Goal: Task Accomplishment & Management: Use online tool/utility

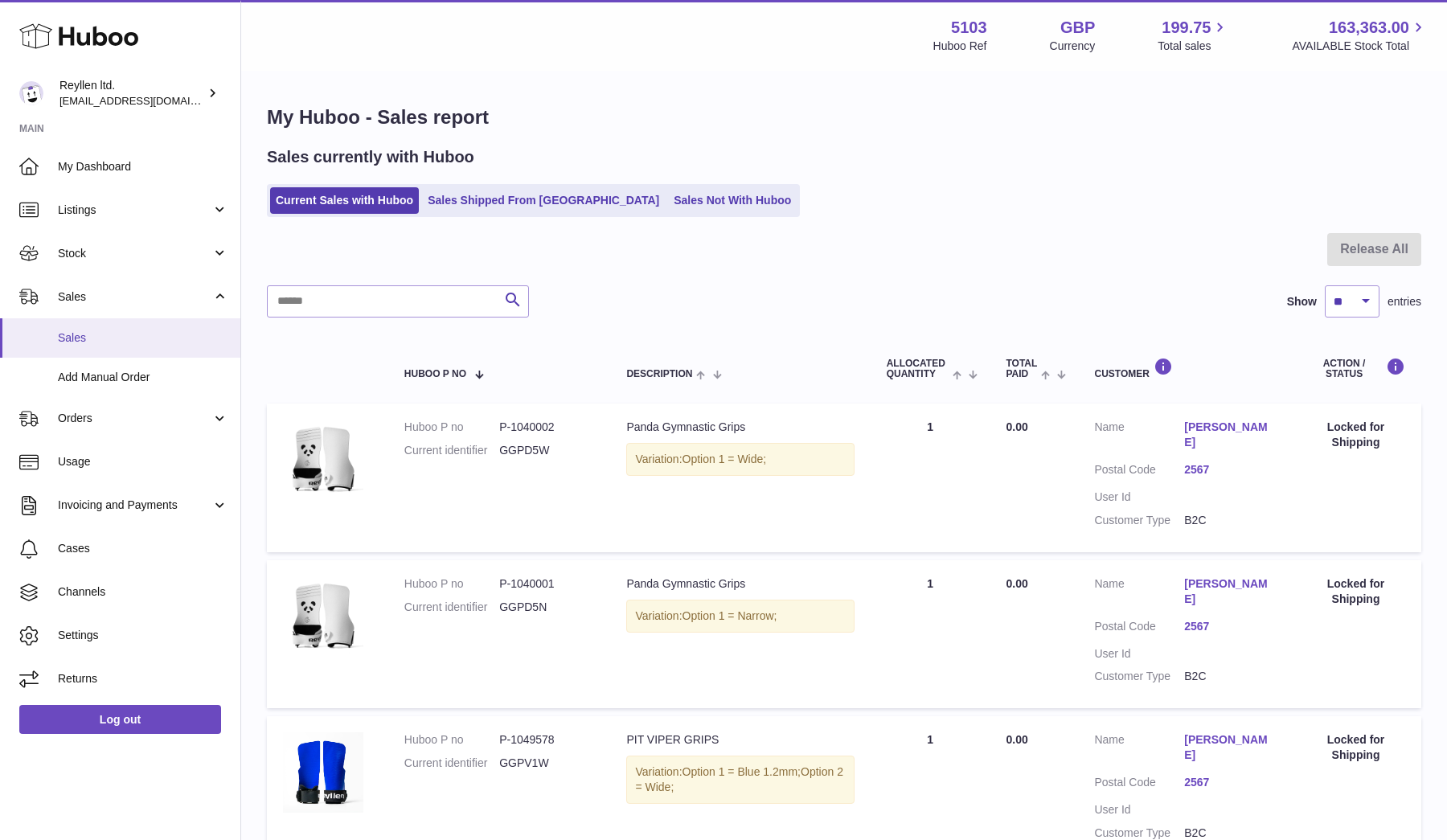
click at [113, 330] on span "Sales" at bounding box center [143, 337] width 171 height 15
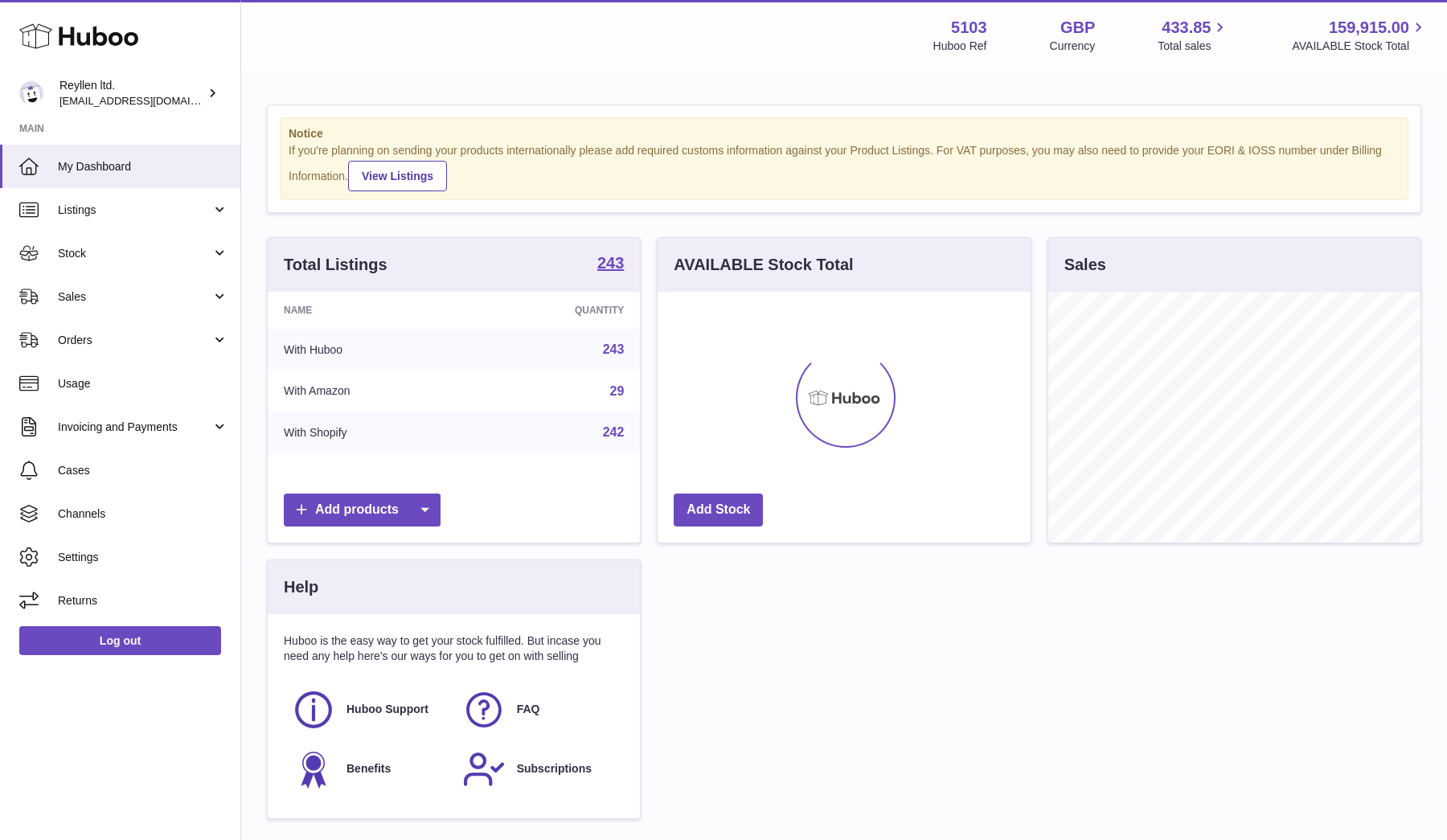
scroll to position [251, 373]
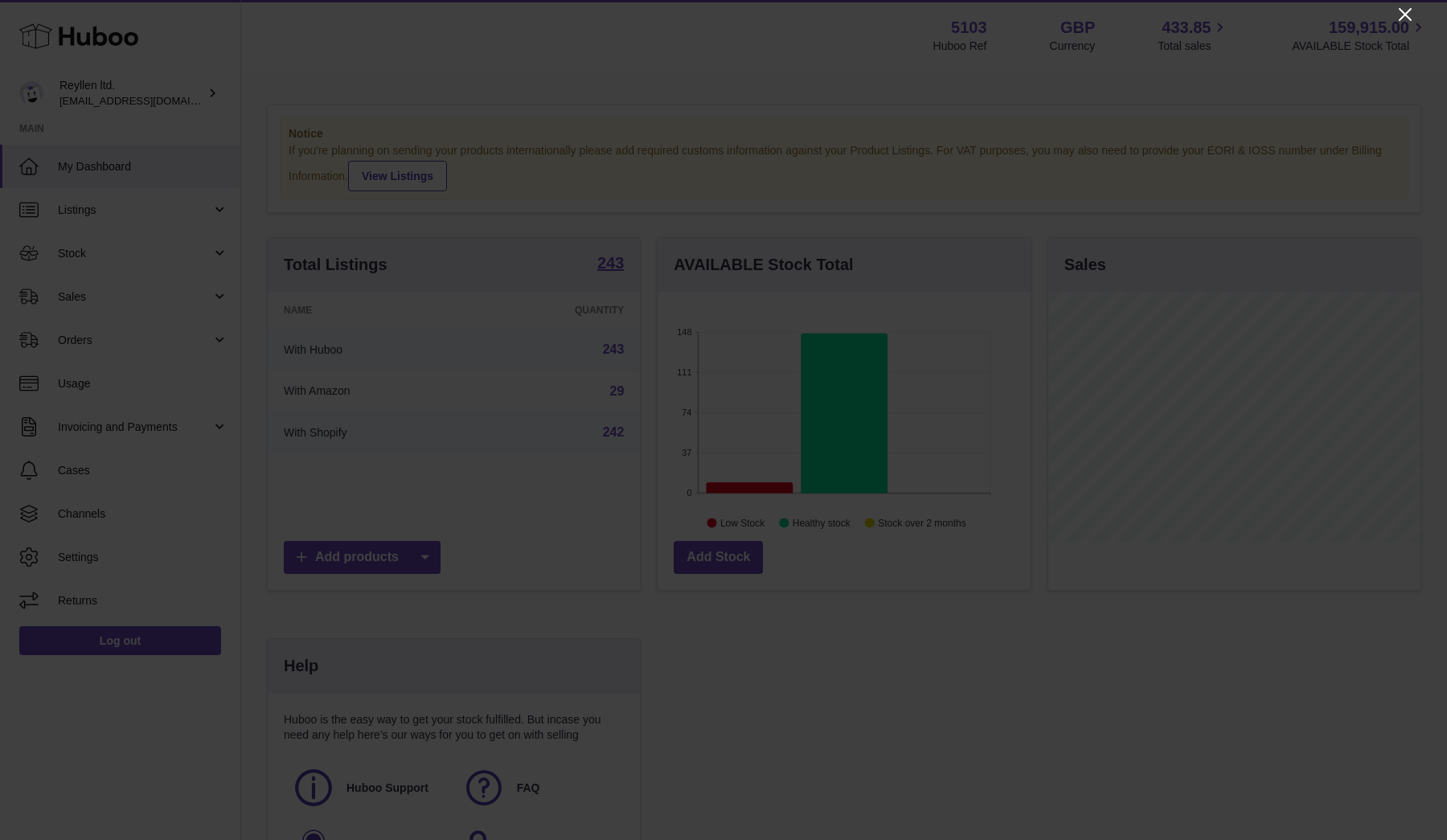
click at [1400, 18] on icon "Close" at bounding box center [1405, 14] width 20 height 20
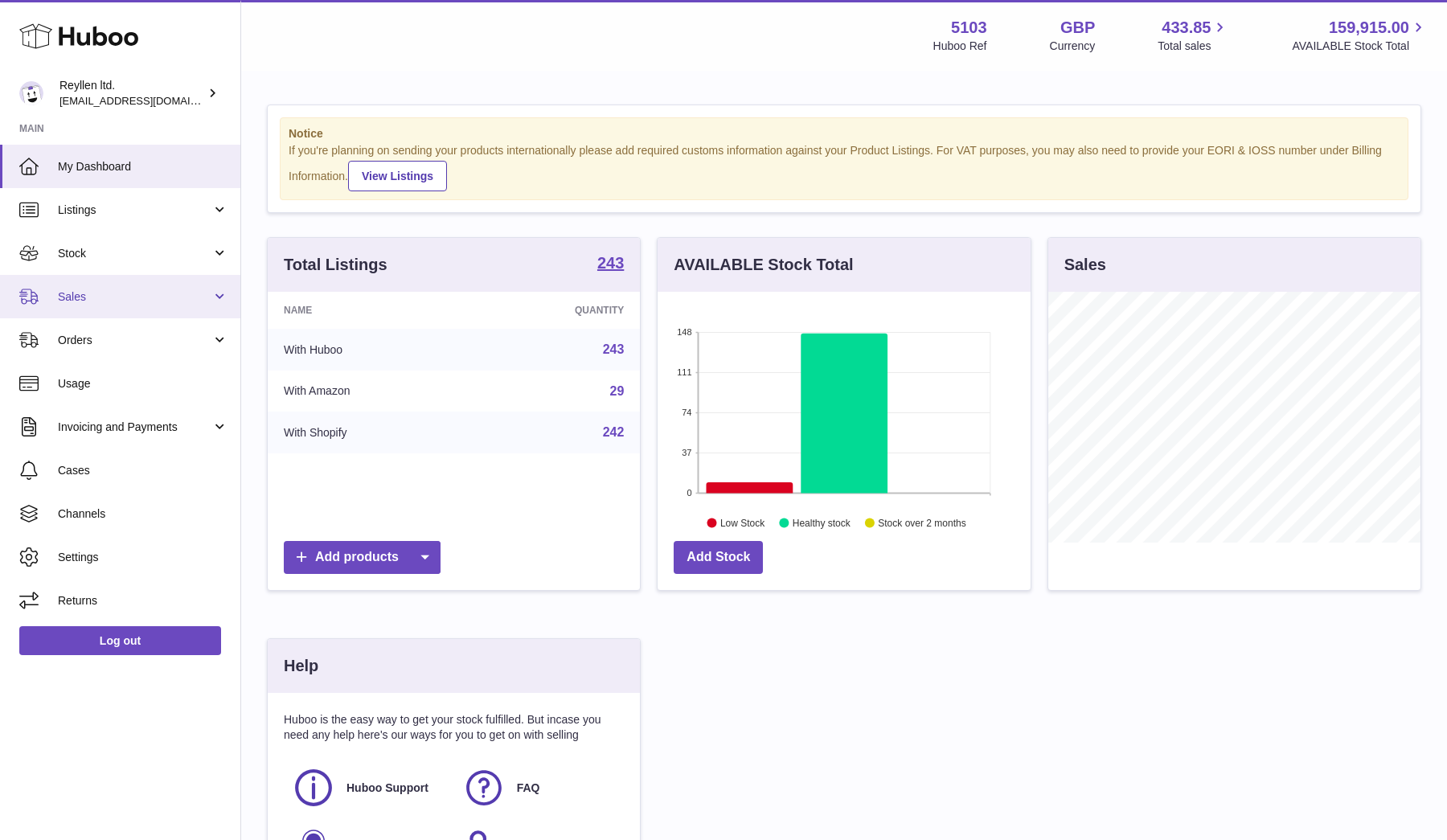
click at [75, 297] on span "Sales" at bounding box center [134, 296] width 154 height 15
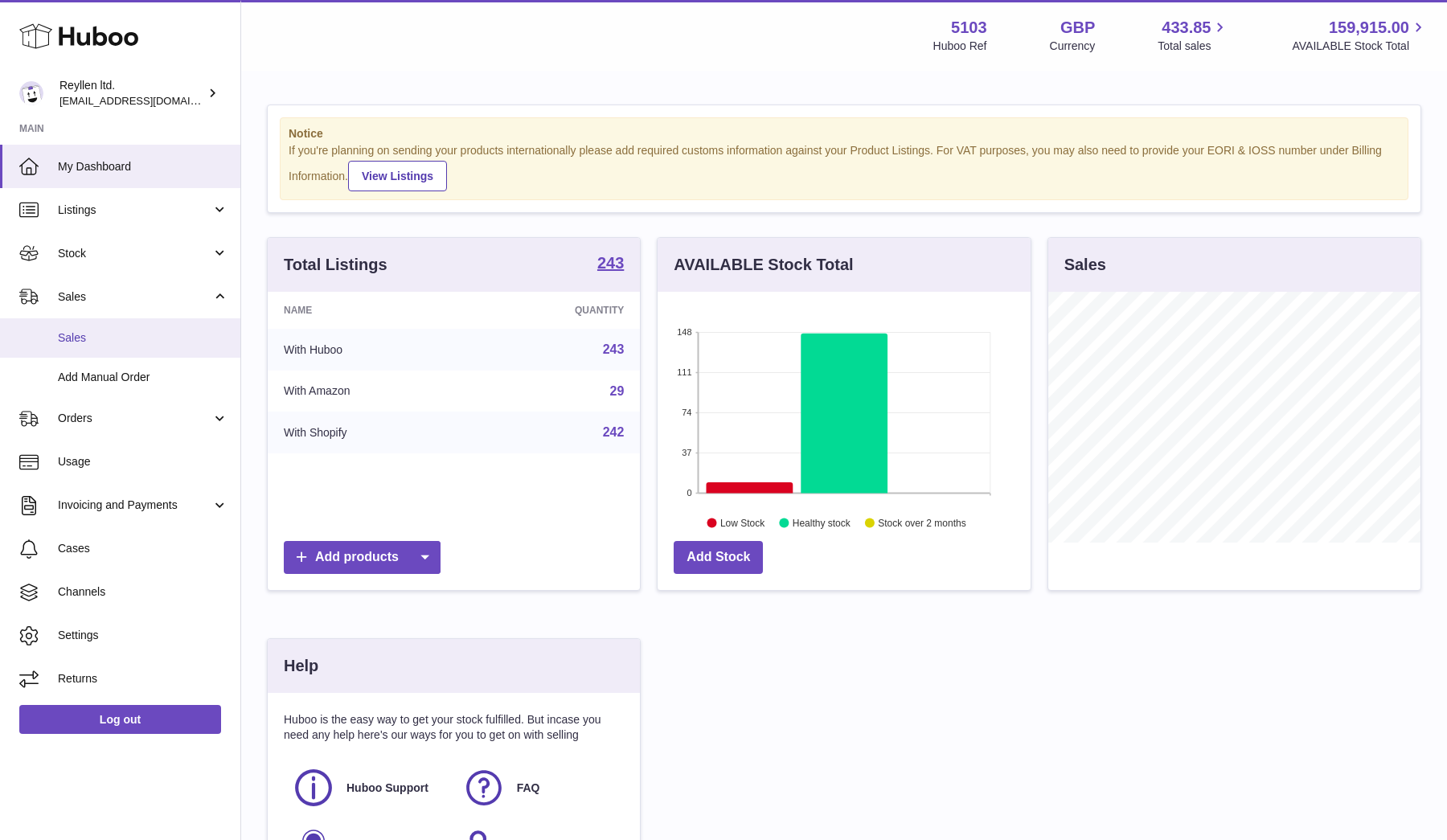
click at [74, 333] on span "Sales" at bounding box center [143, 337] width 171 height 15
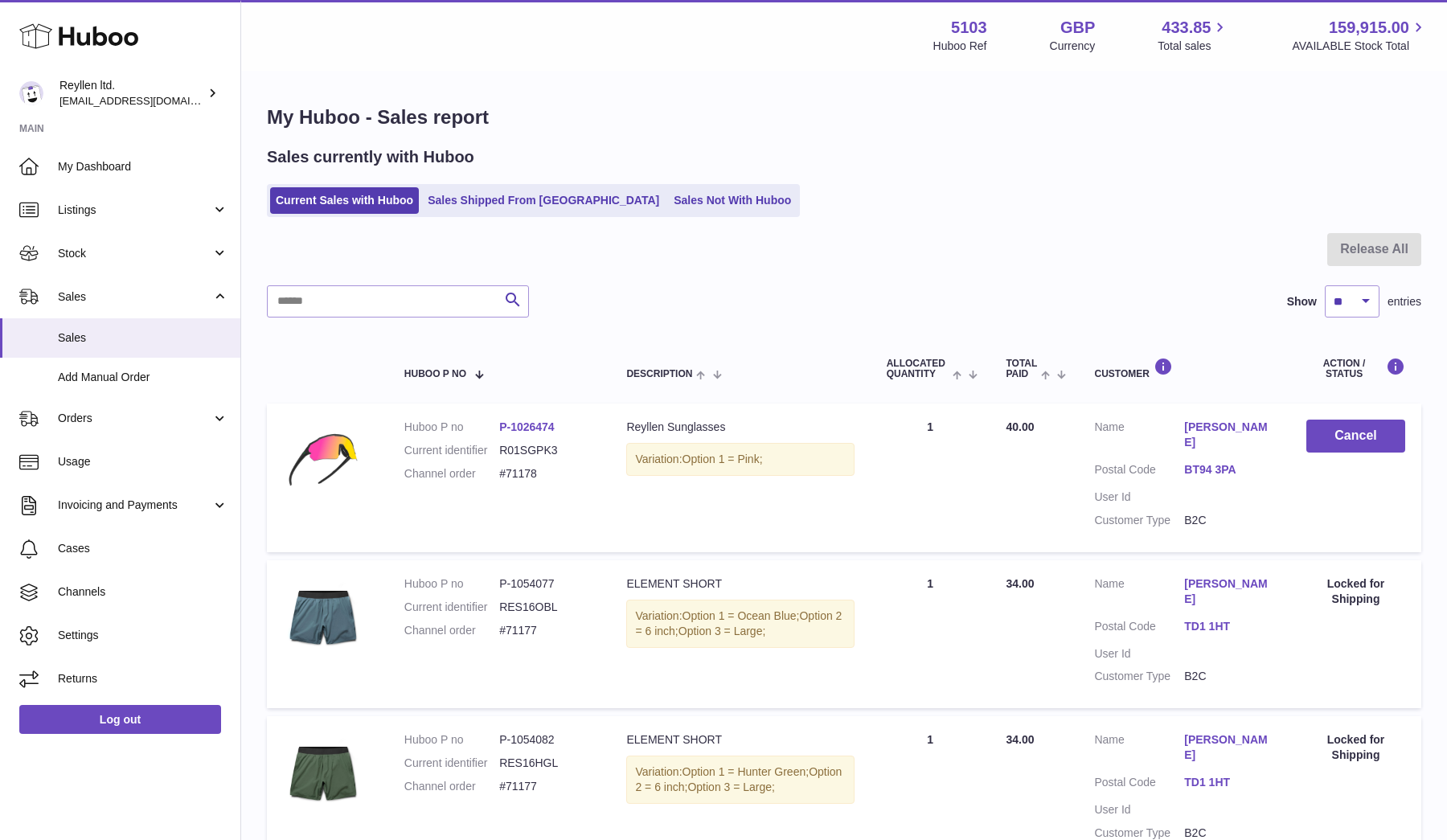
click at [663, 178] on div "Sales currently with Huboo Current Sales with Huboo Sales Shipped From [GEOGRAP…" at bounding box center [844, 182] width 1154 height 71
click at [668, 188] on link "Sales Not With Huboo" at bounding box center [732, 201] width 129 height 27
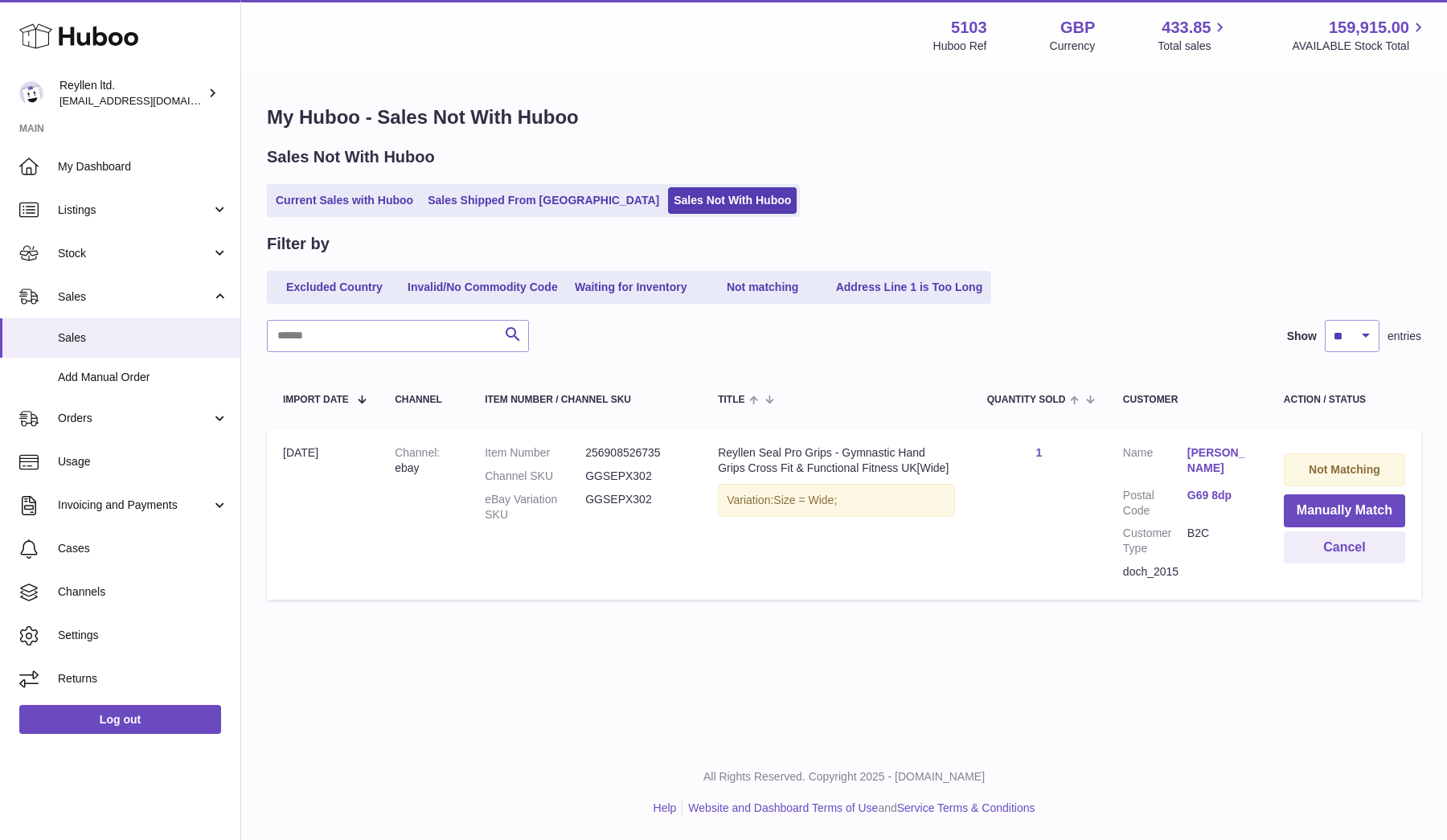
click at [612, 476] on dd "GGSEPX302" at bounding box center [635, 476] width 100 height 15
copy dd "GGSEPX302"
click at [1305, 506] on button "Manually Match" at bounding box center [1344, 510] width 121 height 33
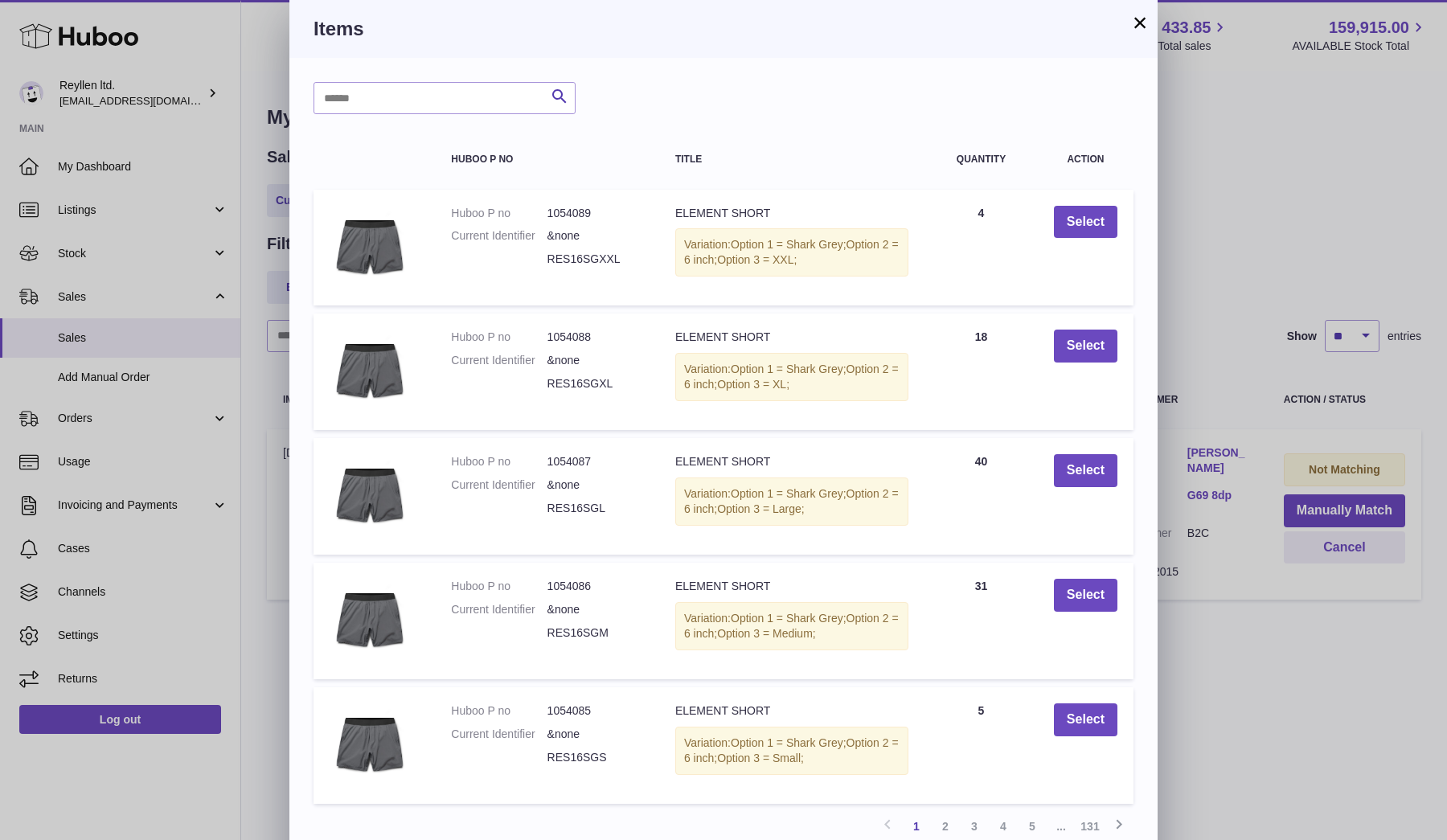
click at [381, 115] on div "Search Huboo P no Title Quantity Action Huboo P no 1054089 Current Identifier &…" at bounding box center [723, 485] width 868 height 855
click at [374, 94] on input "text" at bounding box center [445, 98] width 262 height 32
paste input "*********"
type input "*********"
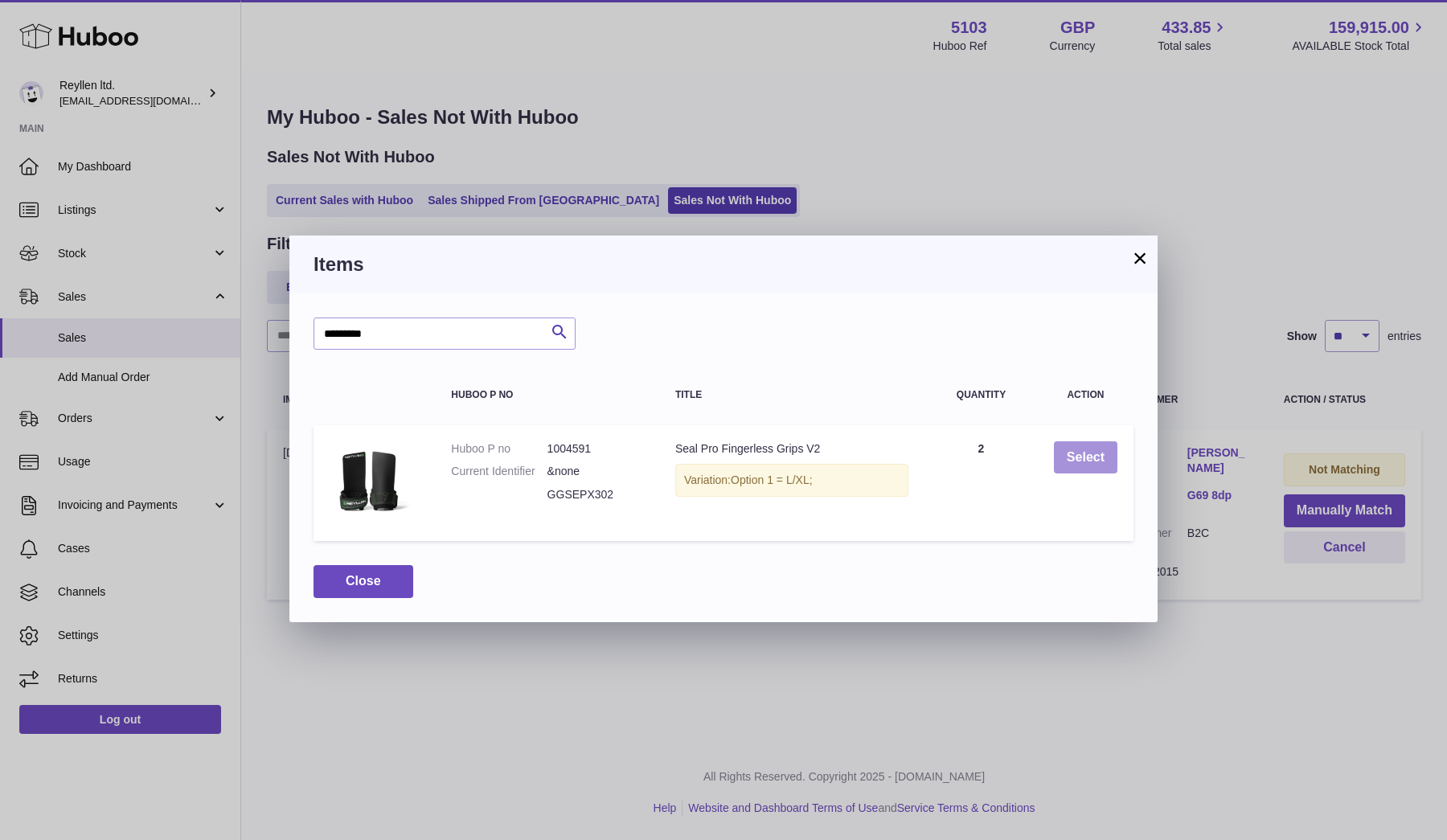
click at [1074, 451] on button "Select" at bounding box center [1085, 457] width 63 height 33
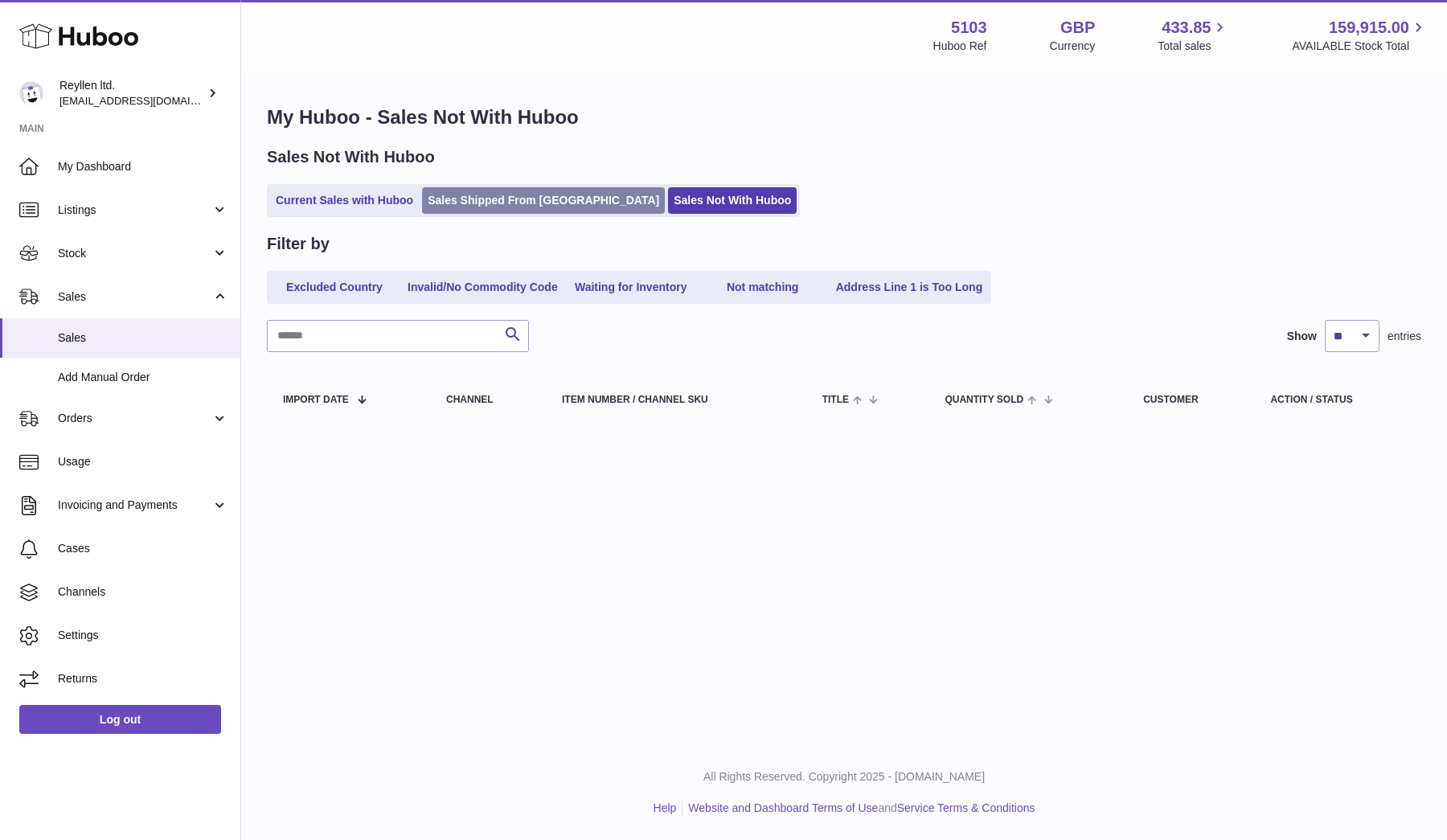
click at [446, 204] on link "Sales Shipped From [GEOGRAPHIC_DATA]" at bounding box center [543, 201] width 243 height 27
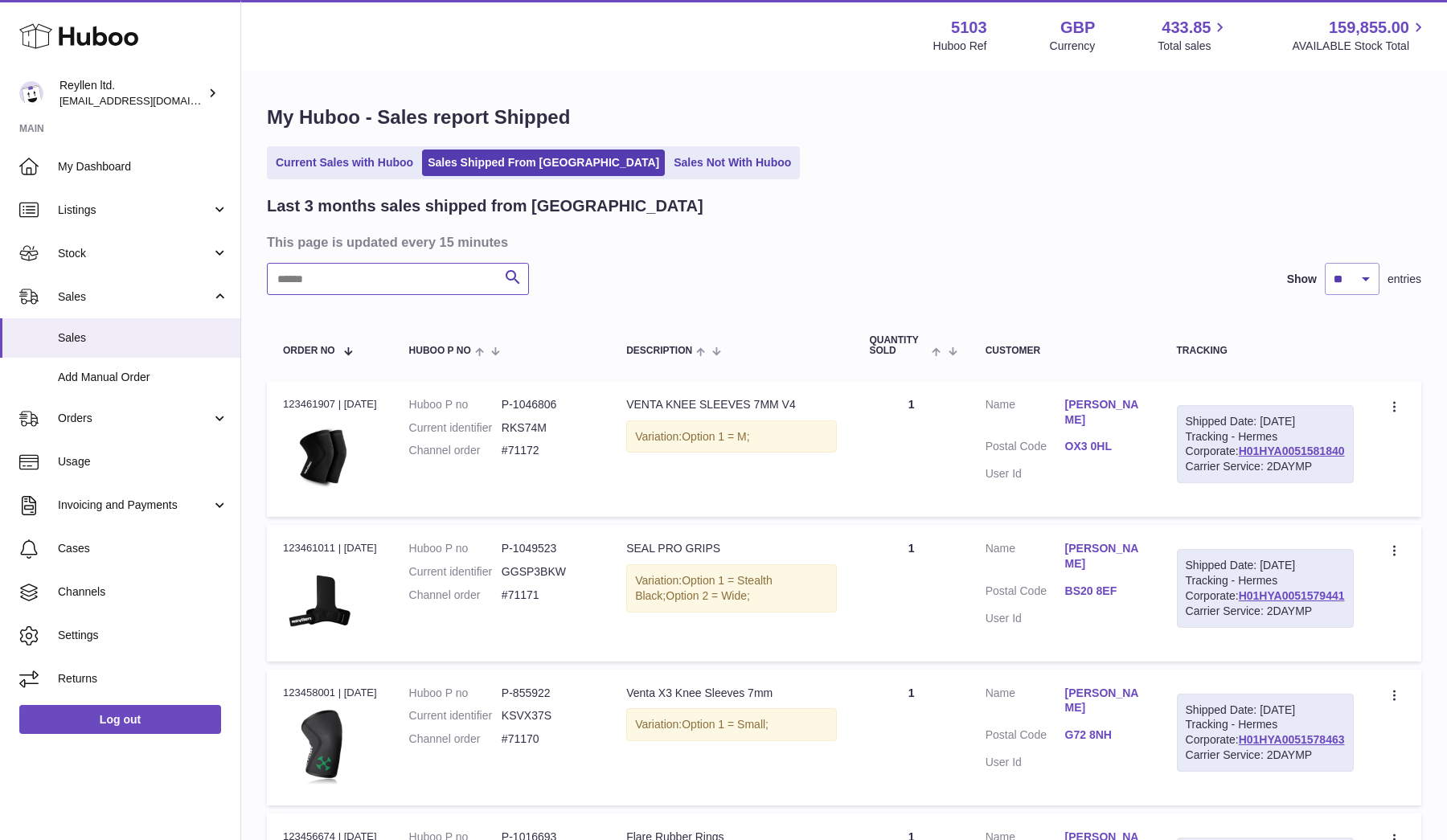
click at [330, 275] on input "text" at bounding box center [398, 279] width 262 height 32
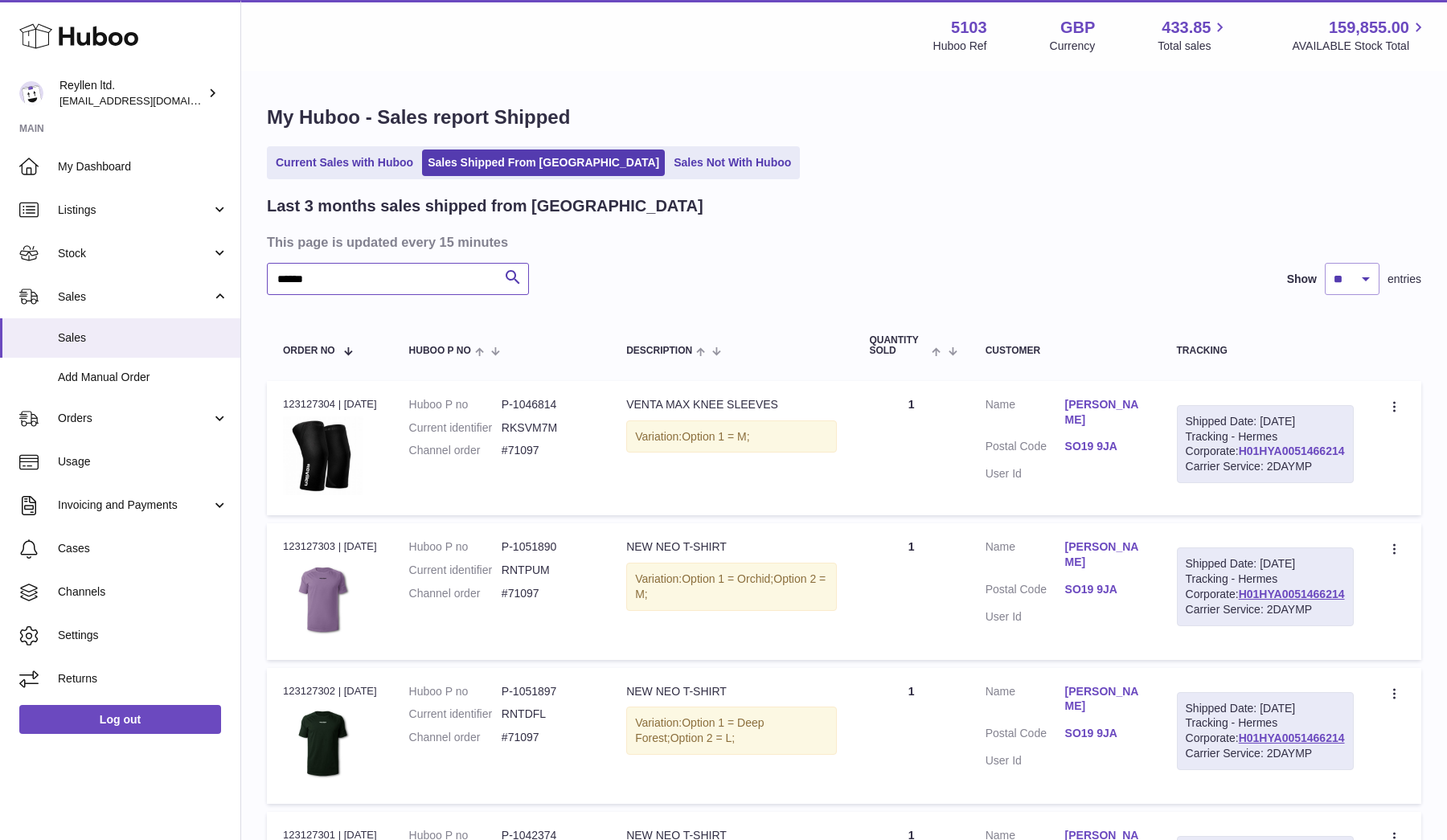
type input "*****"
click at [1239, 457] on link "H01HYA0051466214" at bounding box center [1291, 451] width 106 height 12
